Goal: Task Accomplishment & Management: Manage account settings

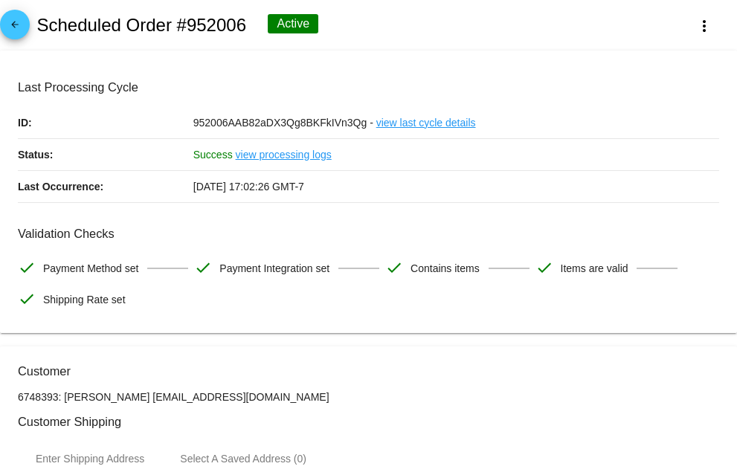
scroll to position [818, 0]
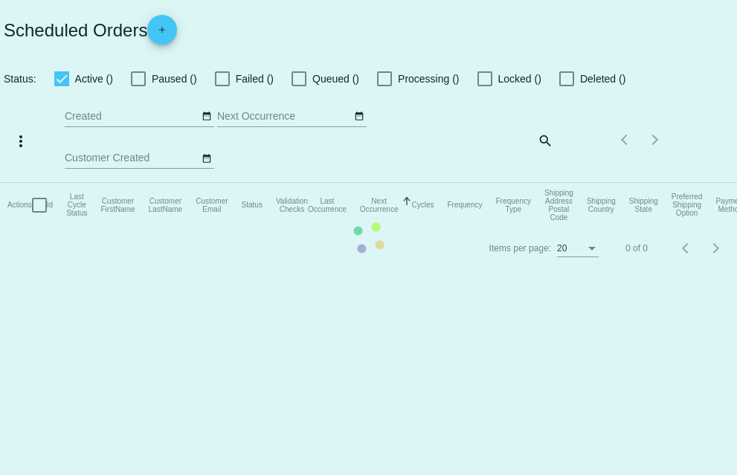
checkbox input "true"
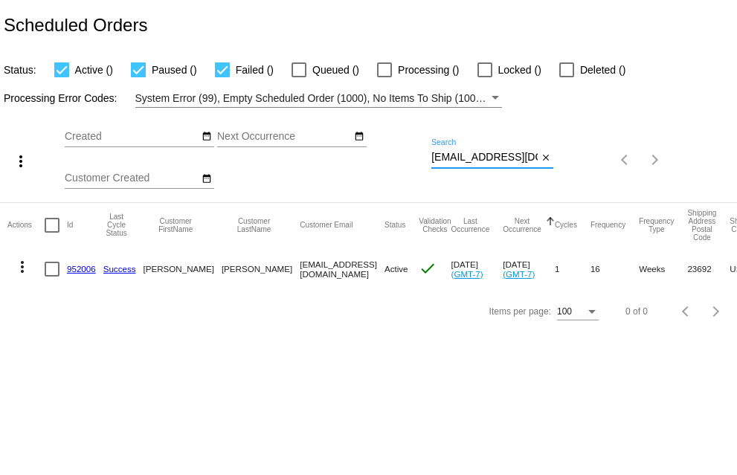
drag, startPoint x: 431, startPoint y: 157, endPoint x: 605, endPoint y: 148, distance: 174.2
click at [605, 148] on div "more_vert Aug Jan Feb Mar [DATE]" at bounding box center [368, 155] width 737 height 94
paste input "[PERSON_NAME].55@hot"
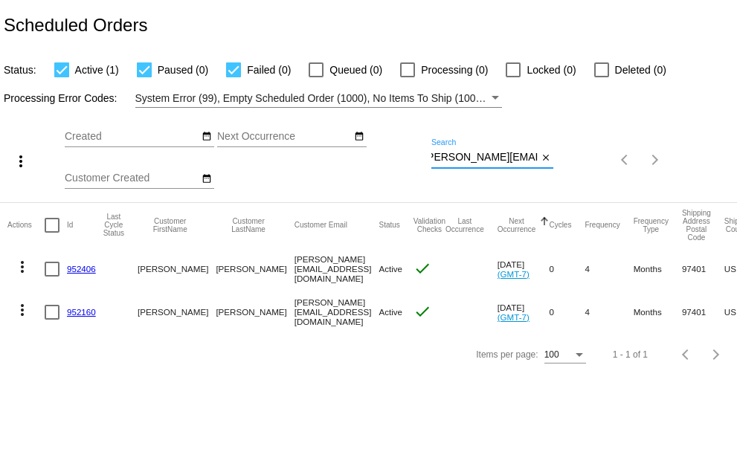
type input "[PERSON_NAME][EMAIL_ADDRESS][DOMAIN_NAME]"
click at [82, 268] on link "952406" at bounding box center [81, 269] width 29 height 10
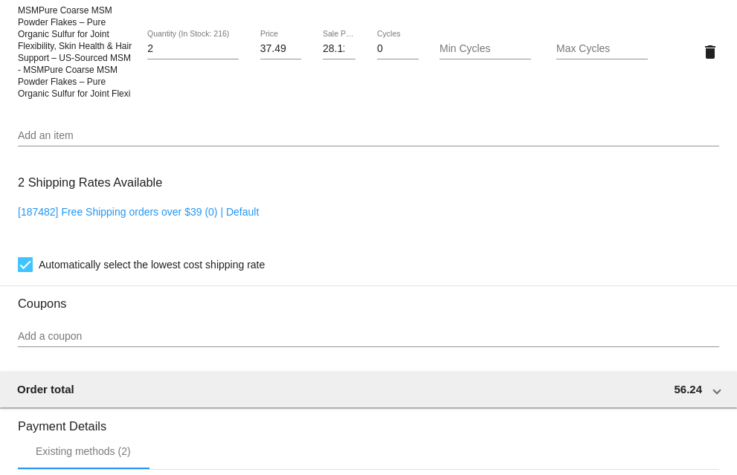
scroll to position [892, 0]
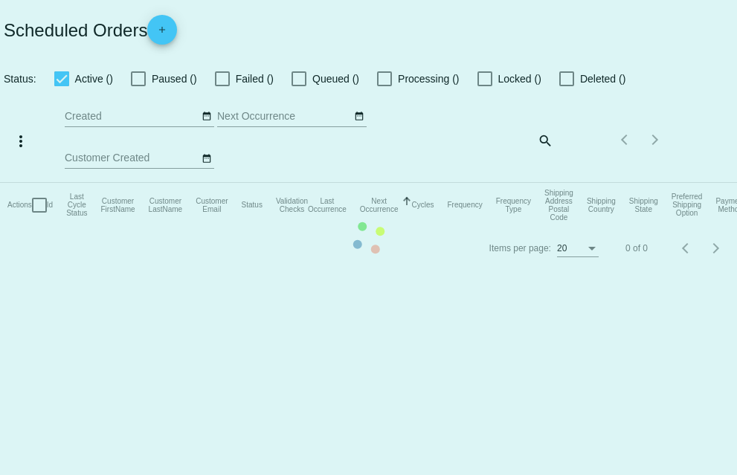
checkbox input "true"
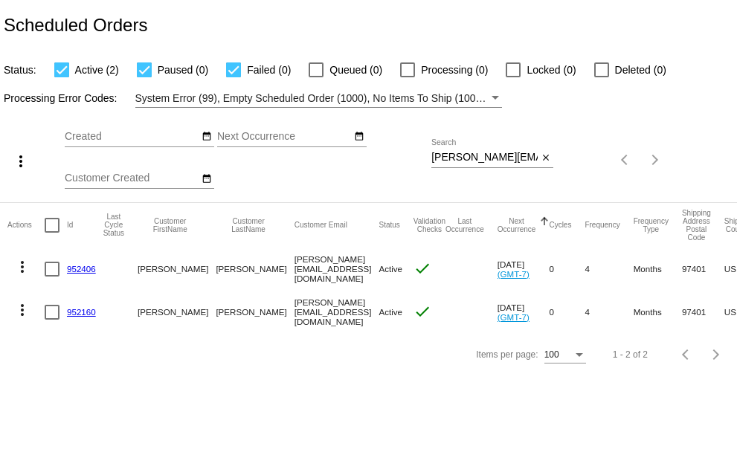
click at [81, 312] on link "952160" at bounding box center [81, 312] width 29 height 10
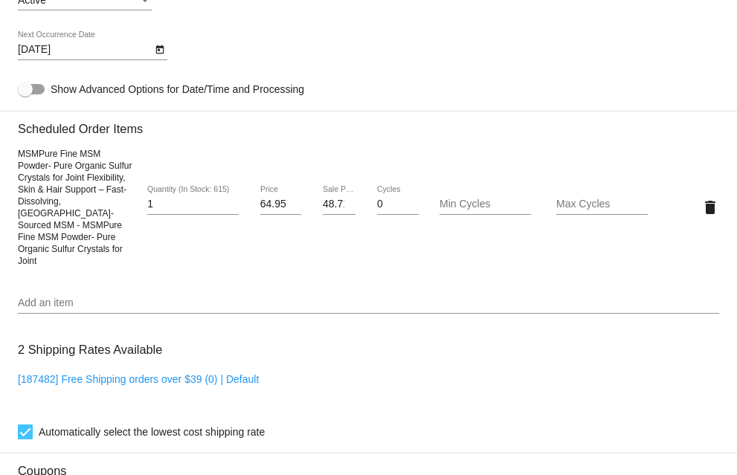
scroll to position [818, 0]
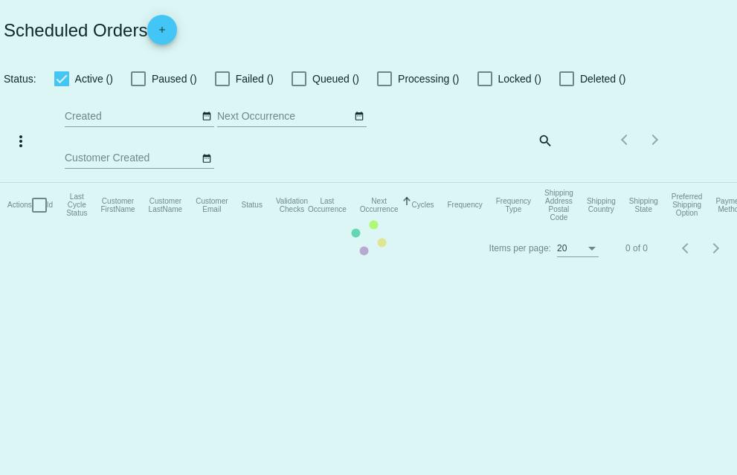
checkbox input "true"
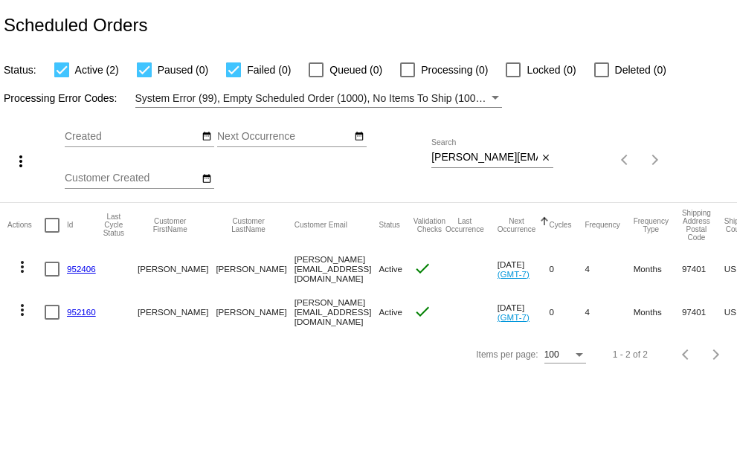
click at [23, 265] on mat-icon "more_vert" at bounding box center [22, 267] width 18 height 18
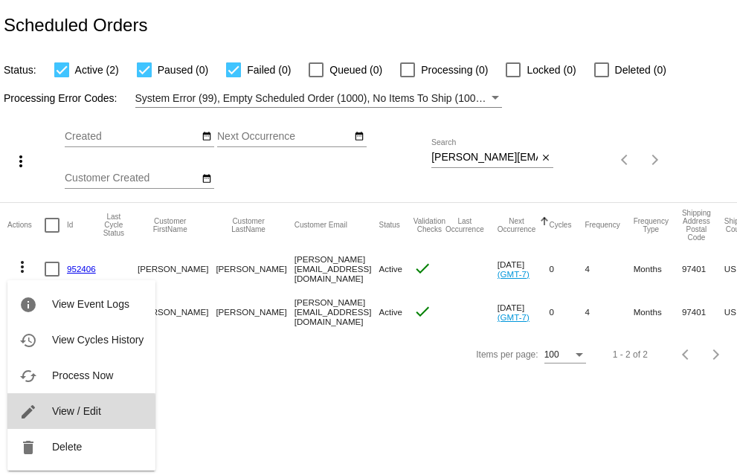
click at [61, 413] on span "View / Edit" at bounding box center [76, 411] width 49 height 12
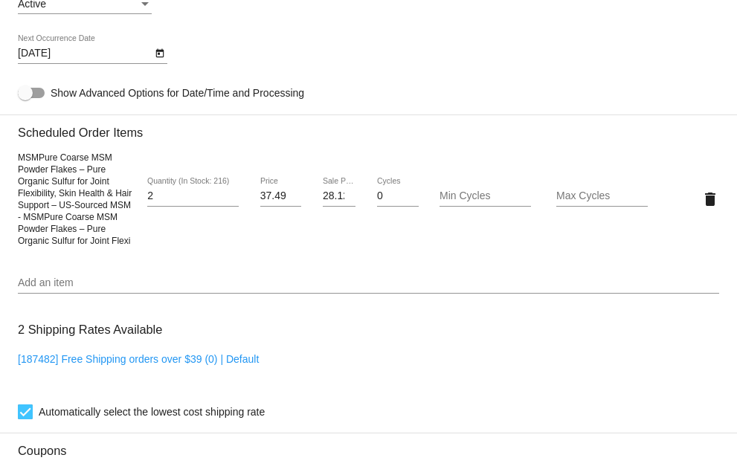
scroll to position [818, 0]
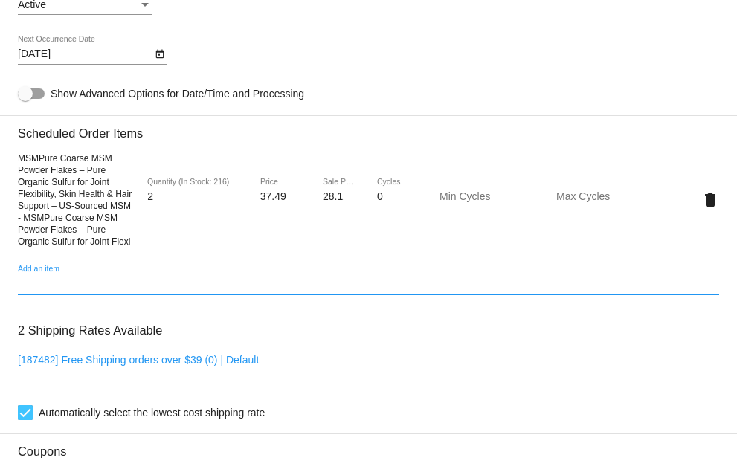
click at [59, 290] on input "Add an item" at bounding box center [368, 284] width 701 height 12
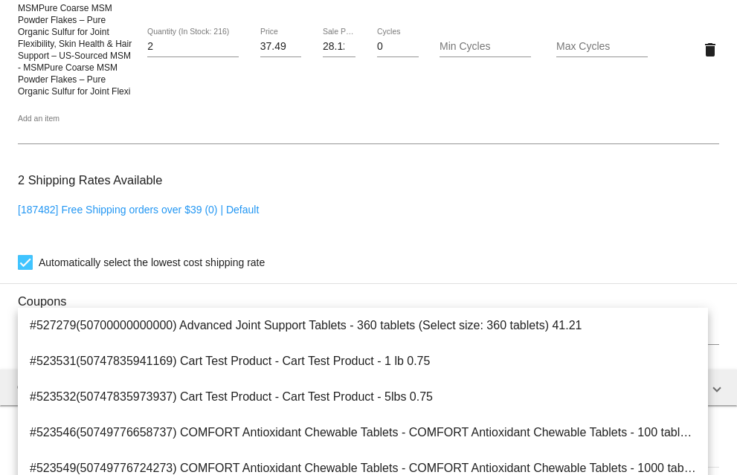
scroll to position [967, 0]
click at [30, 141] on input "Add an item" at bounding box center [368, 135] width 701 height 12
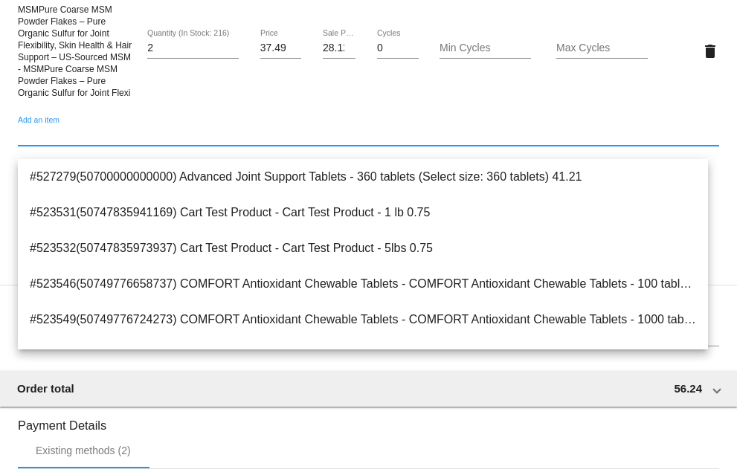
paste input "51395871441201"
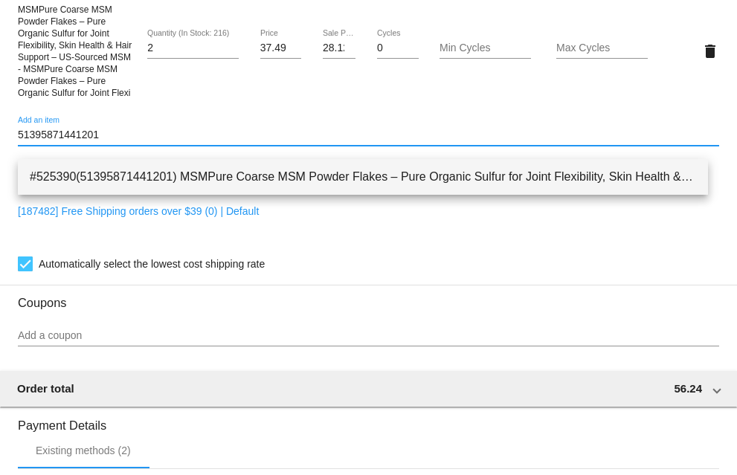
type input "51395871441201"
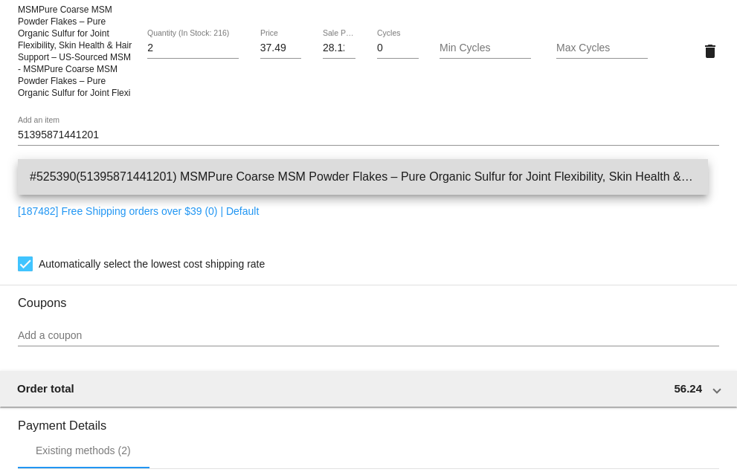
click at [88, 181] on span "#525390(51395871441201) MSMPure Coarse MSM Powder Flakes – Pure Organic Sulfur …" at bounding box center [363, 177] width 666 height 36
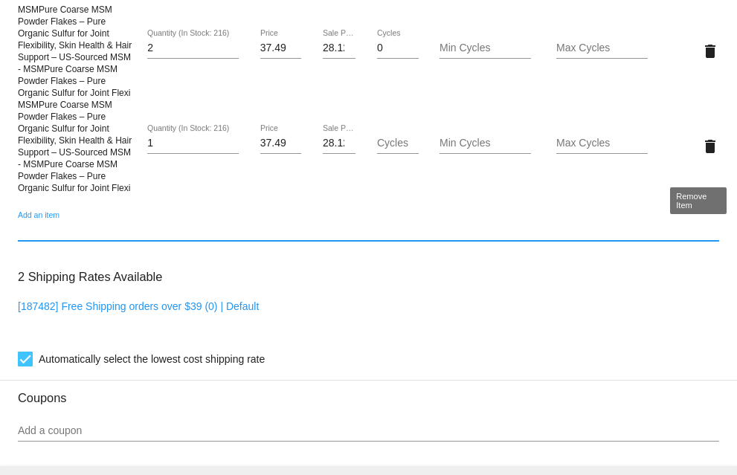
click at [701, 155] on mat-icon "delete" at bounding box center [710, 147] width 18 height 18
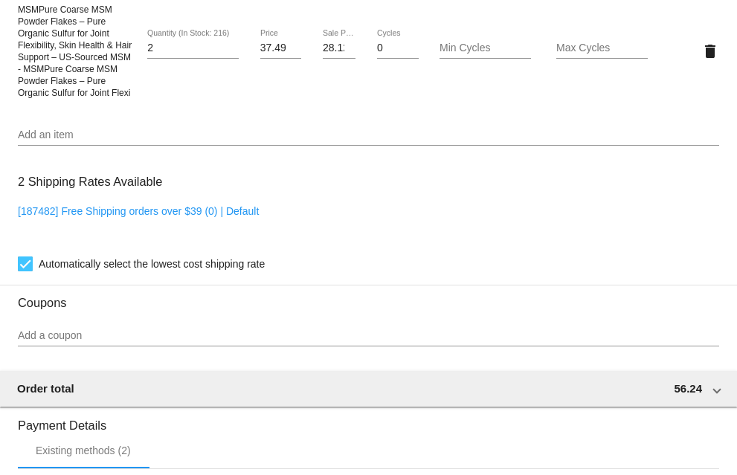
click at [36, 141] on input "Add an item" at bounding box center [368, 135] width 701 height 12
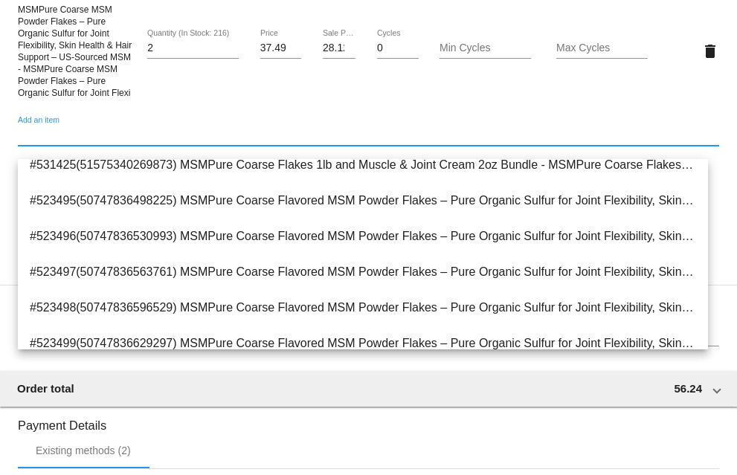
scroll to position [2665, 0]
